Goal: Communication & Community: Answer question/provide support

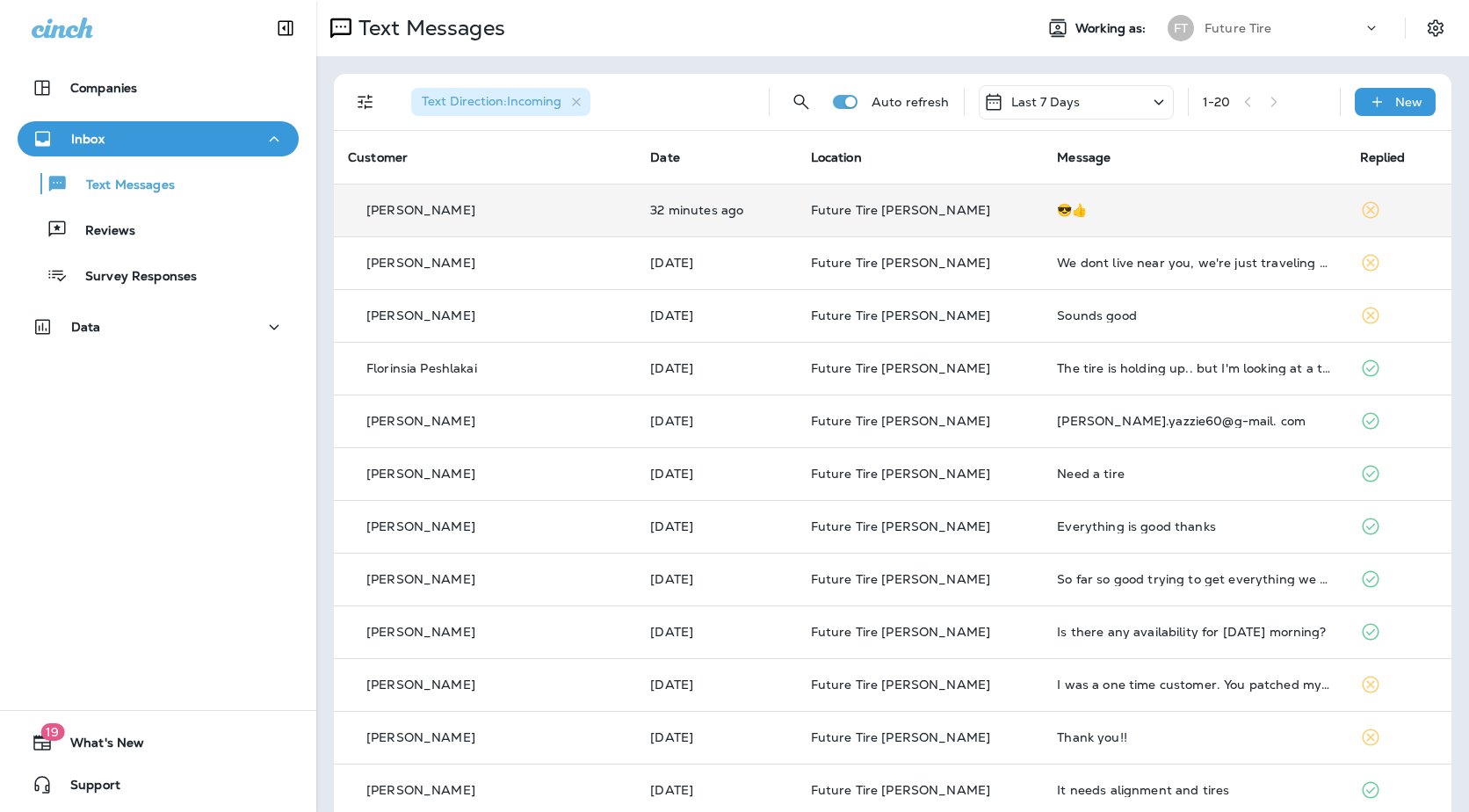
click at [582, 217] on div "Michael Ryker" at bounding box center [485, 210] width 274 height 18
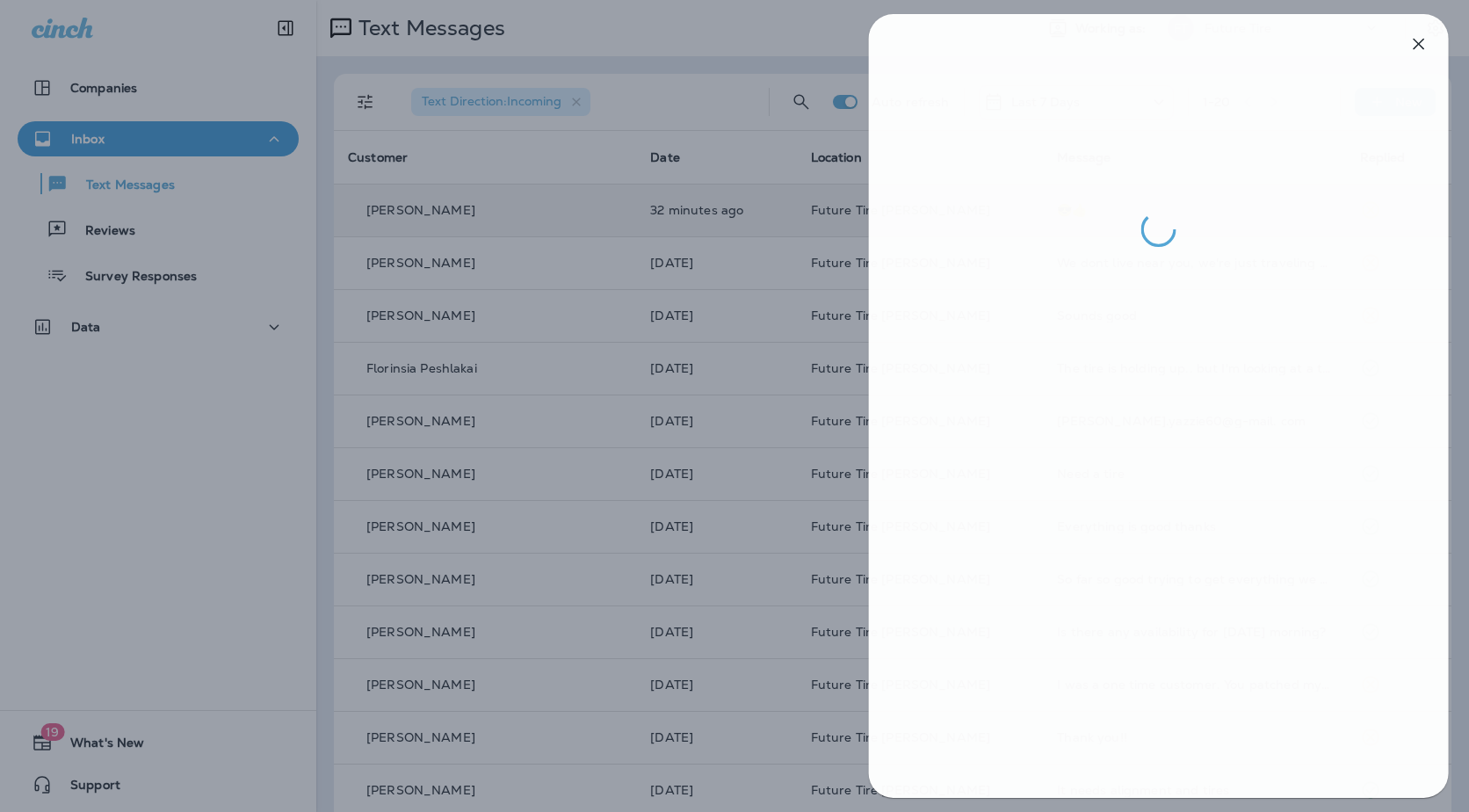
click at [623, 318] on div at bounding box center [737, 406] width 1469 height 812
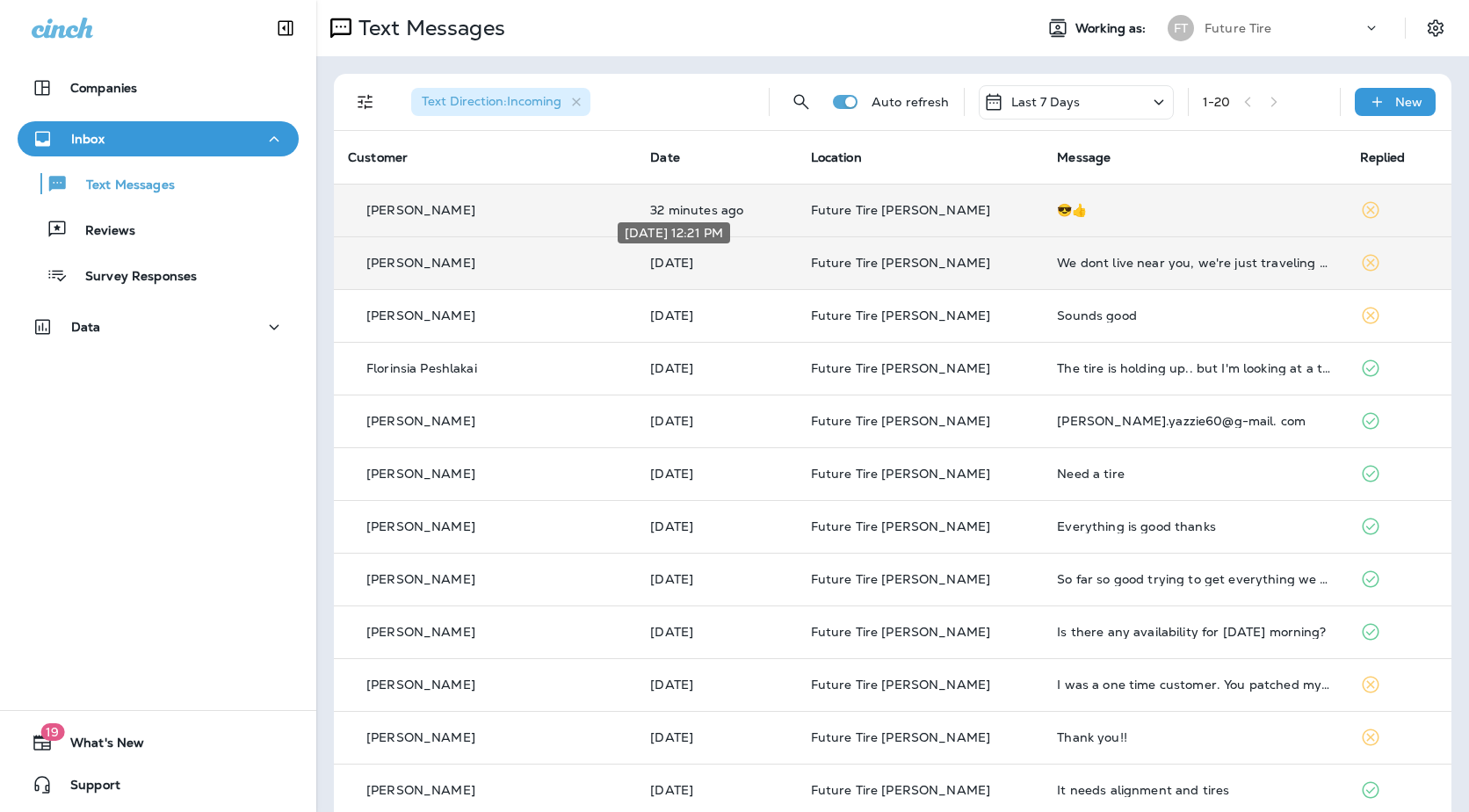
click at [716, 269] on p "Yesterday" at bounding box center [716, 263] width 132 height 14
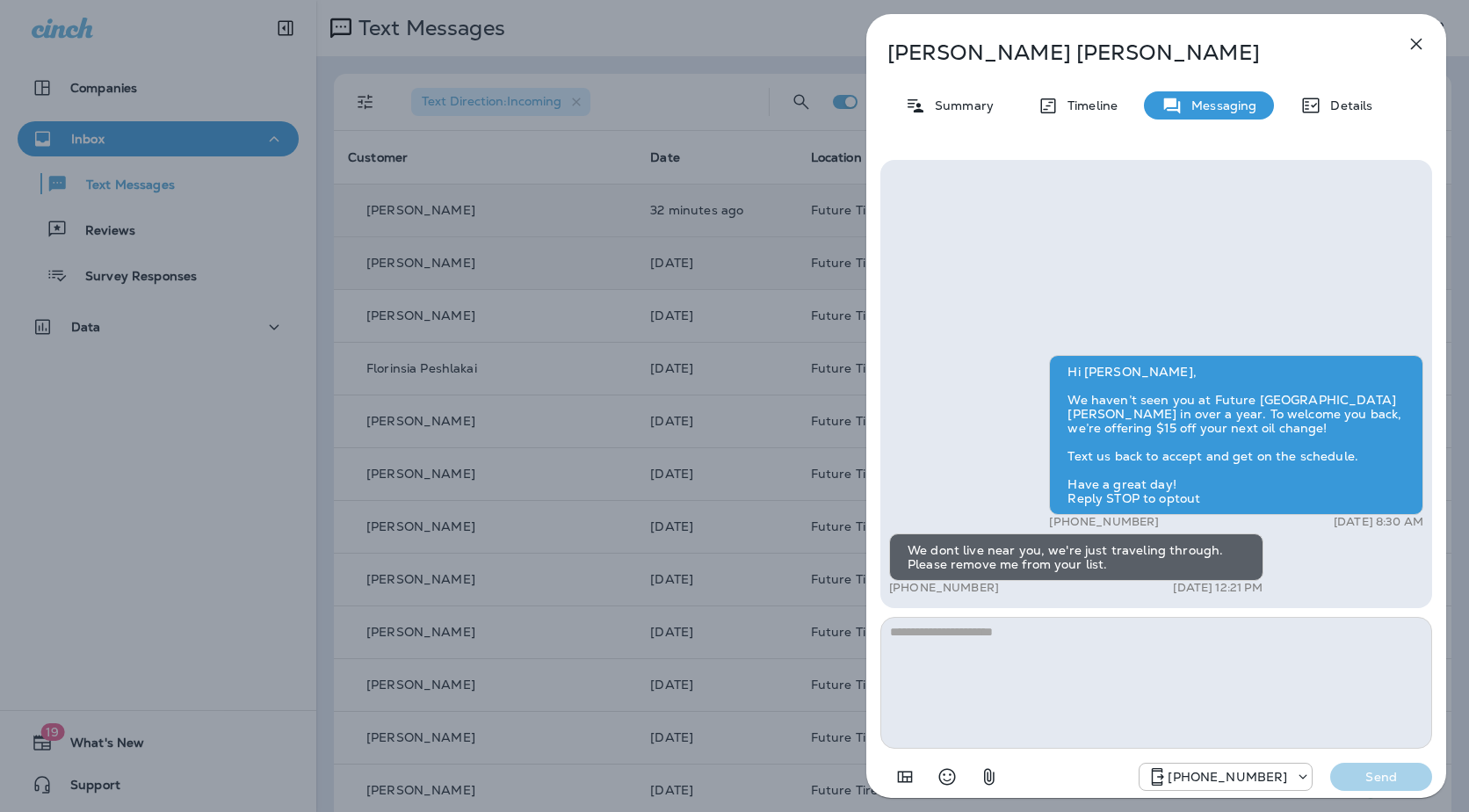
click at [700, 376] on div "Kathy Anthony Summary Timeline Messaging Details Hi Kathy, We haven’t seen you …" at bounding box center [734, 406] width 1469 height 812
